Goal: Information Seeking & Learning: Learn about a topic

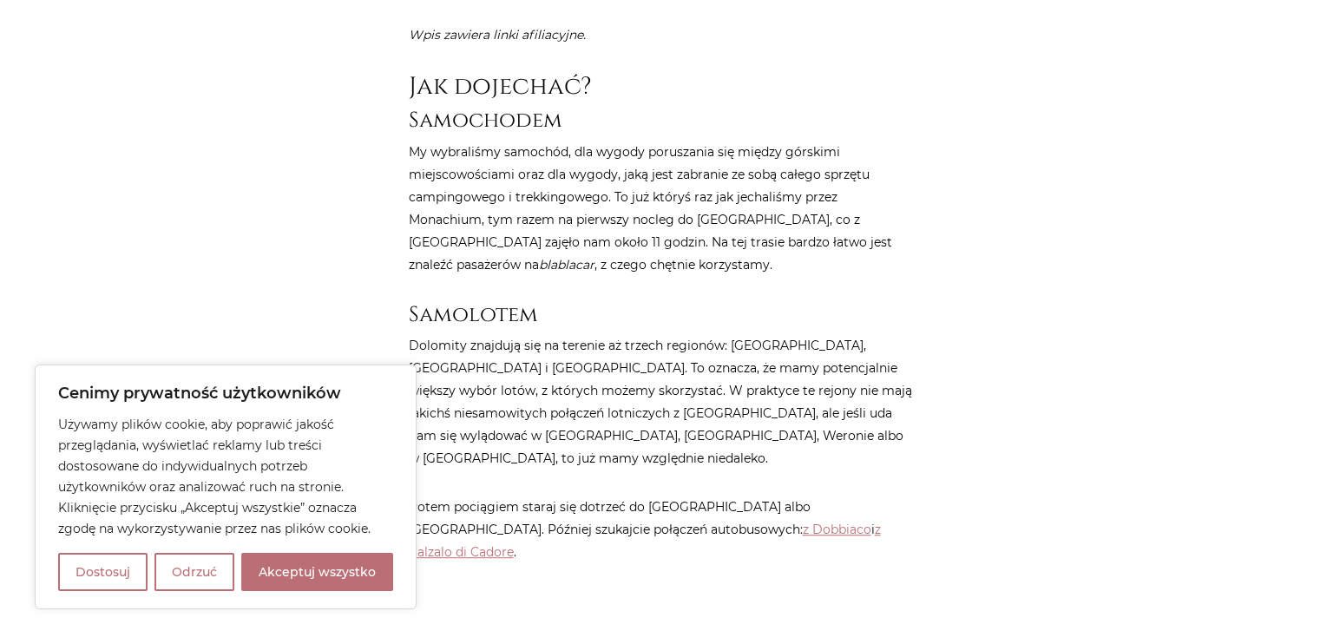
scroll to position [856, 0]
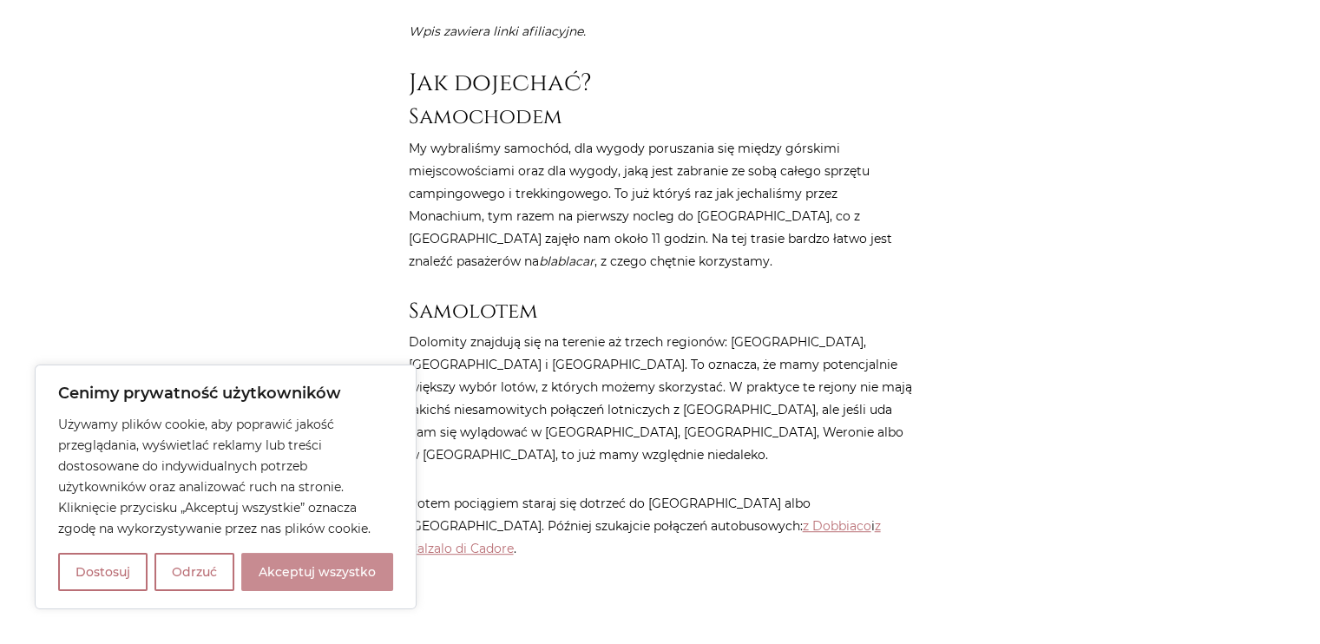
click at [285, 565] on button "Akceptuj wszystko" at bounding box center [317, 572] width 152 height 38
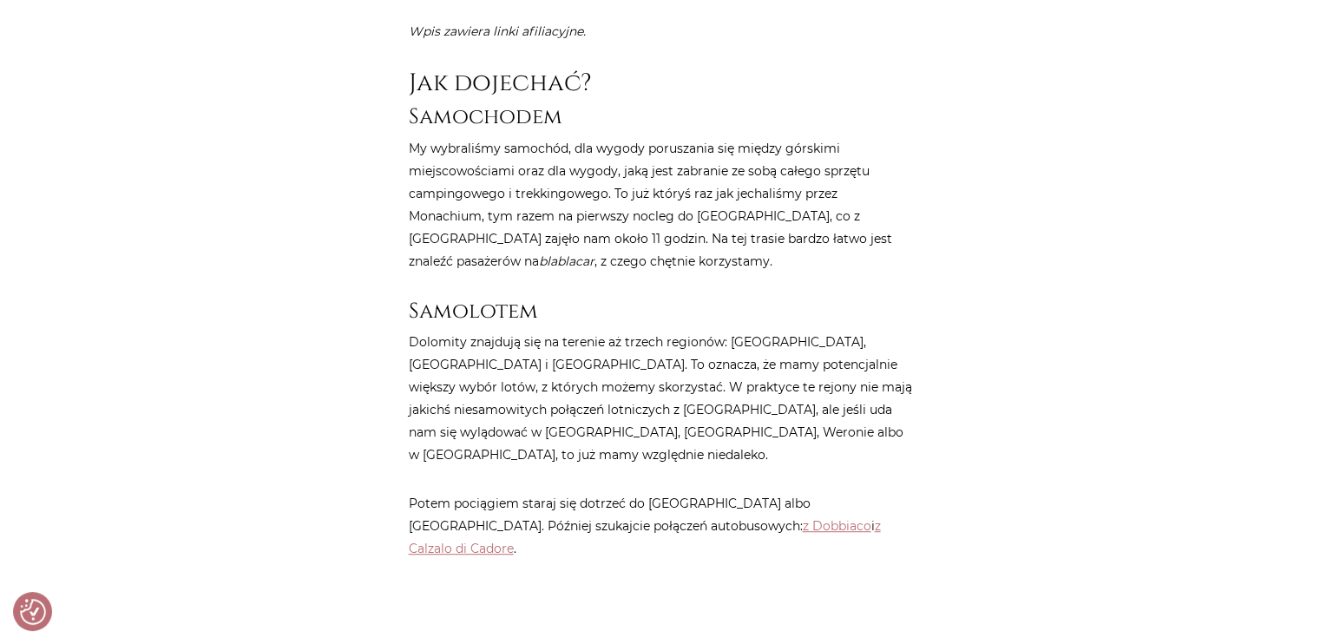
checkbox input "true"
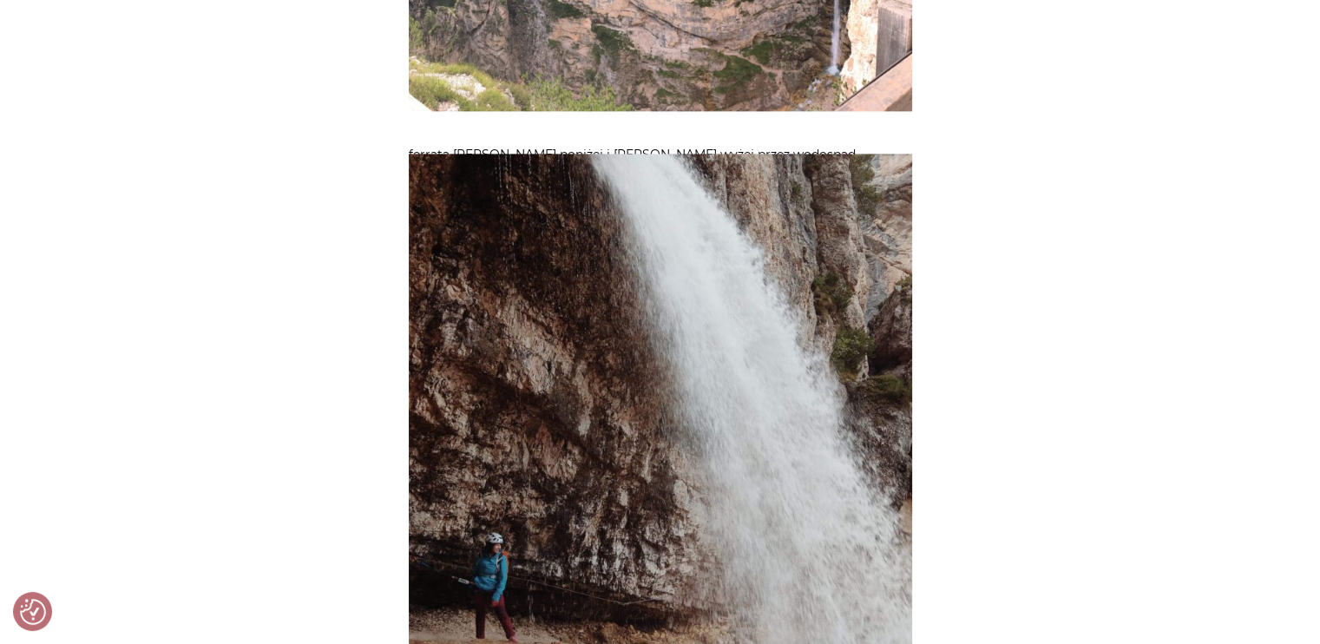
scroll to position [2449, 0]
